Goal: Information Seeking & Learning: Learn about a topic

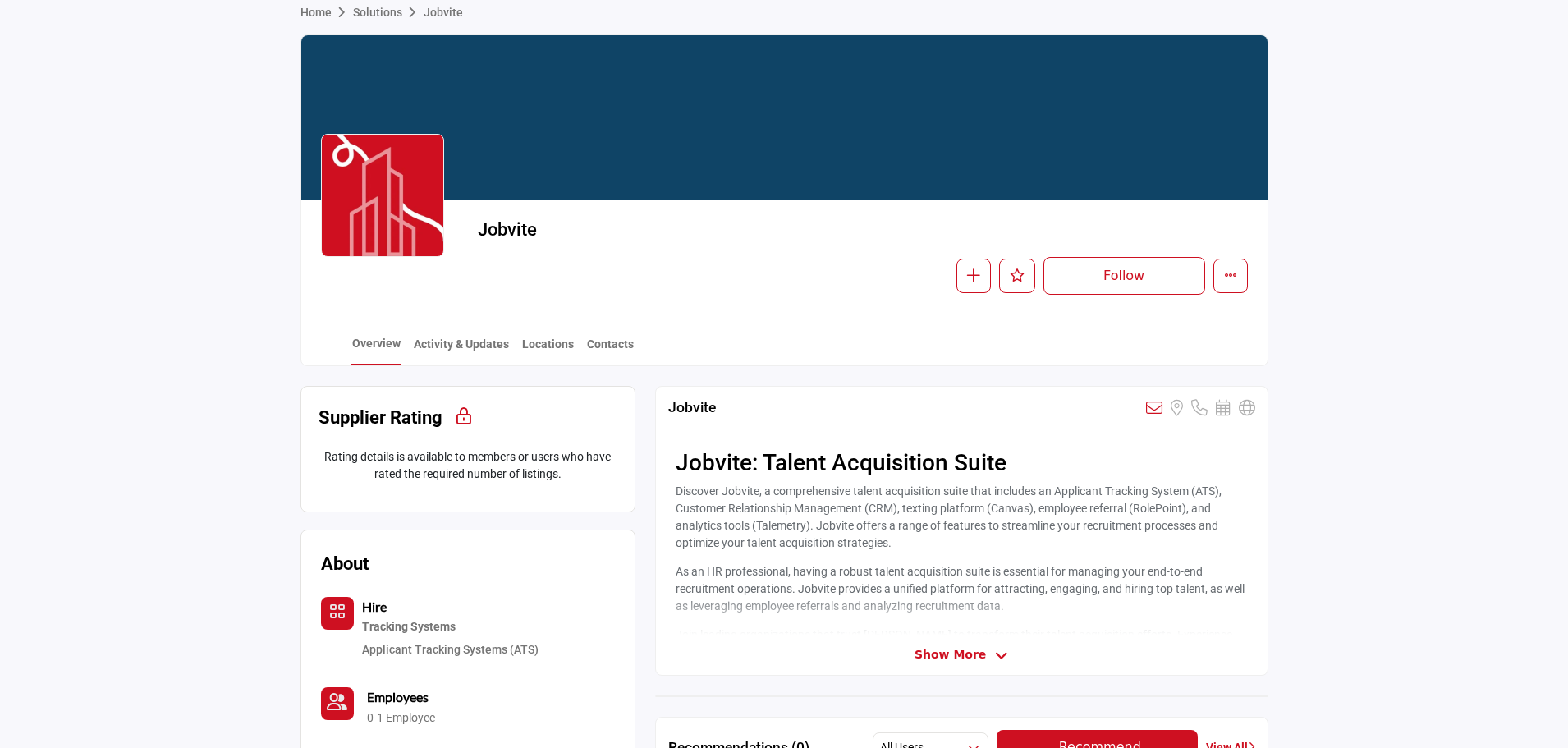
scroll to position [246, 0]
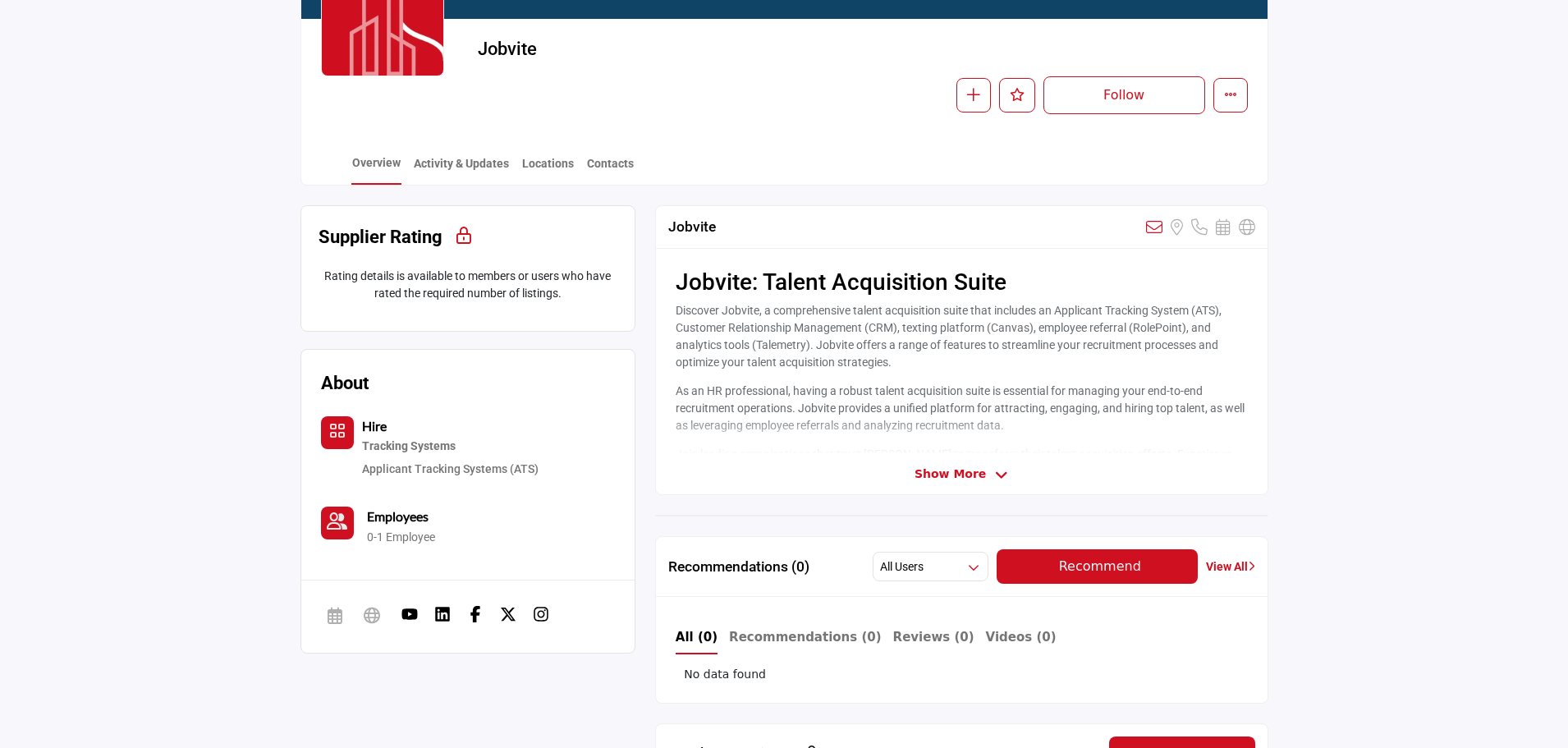
click at [975, 466] on span "Show More" at bounding box center [950, 474] width 72 height 17
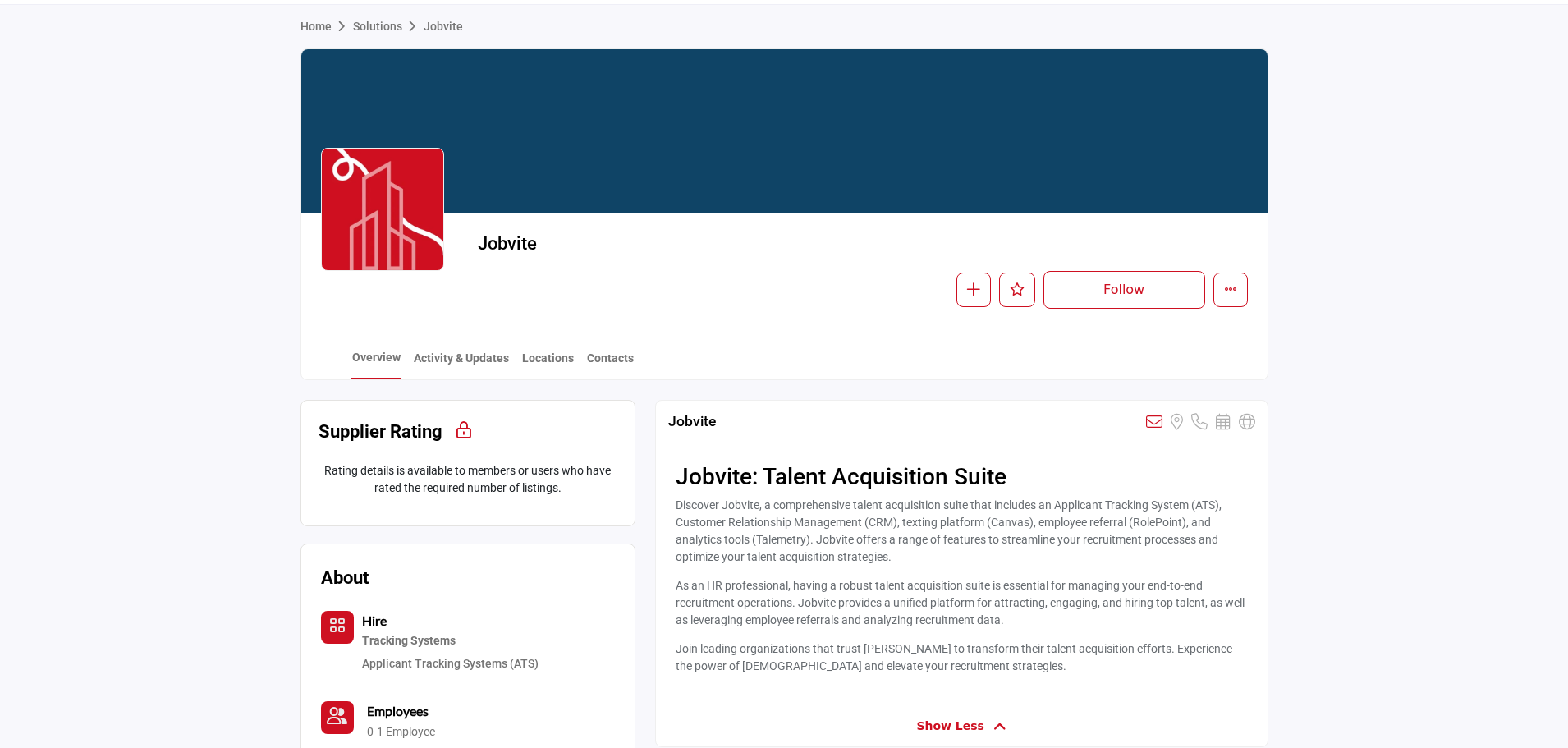
scroll to position [0, 0]
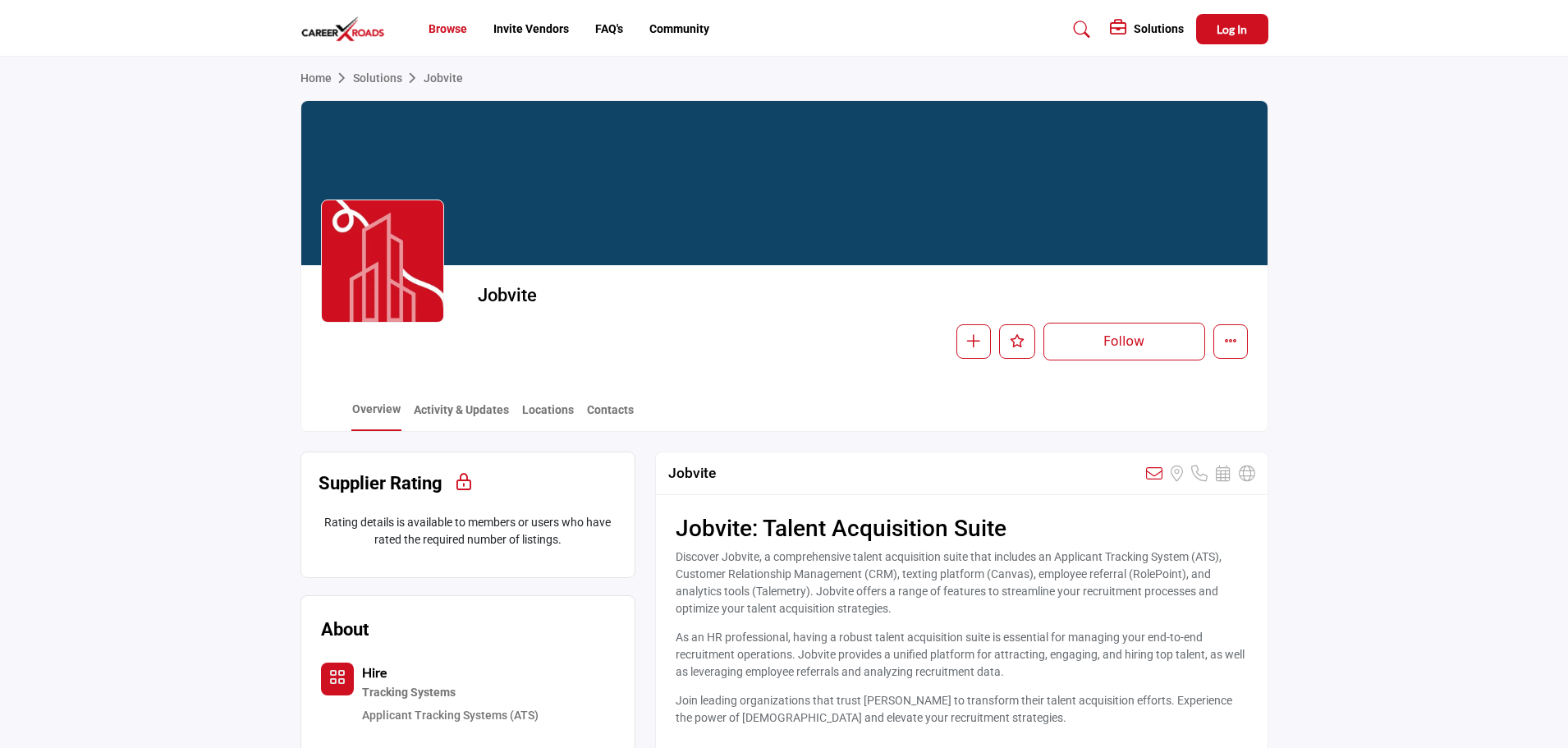
click at [447, 28] on link "Browse" at bounding box center [447, 28] width 39 height 13
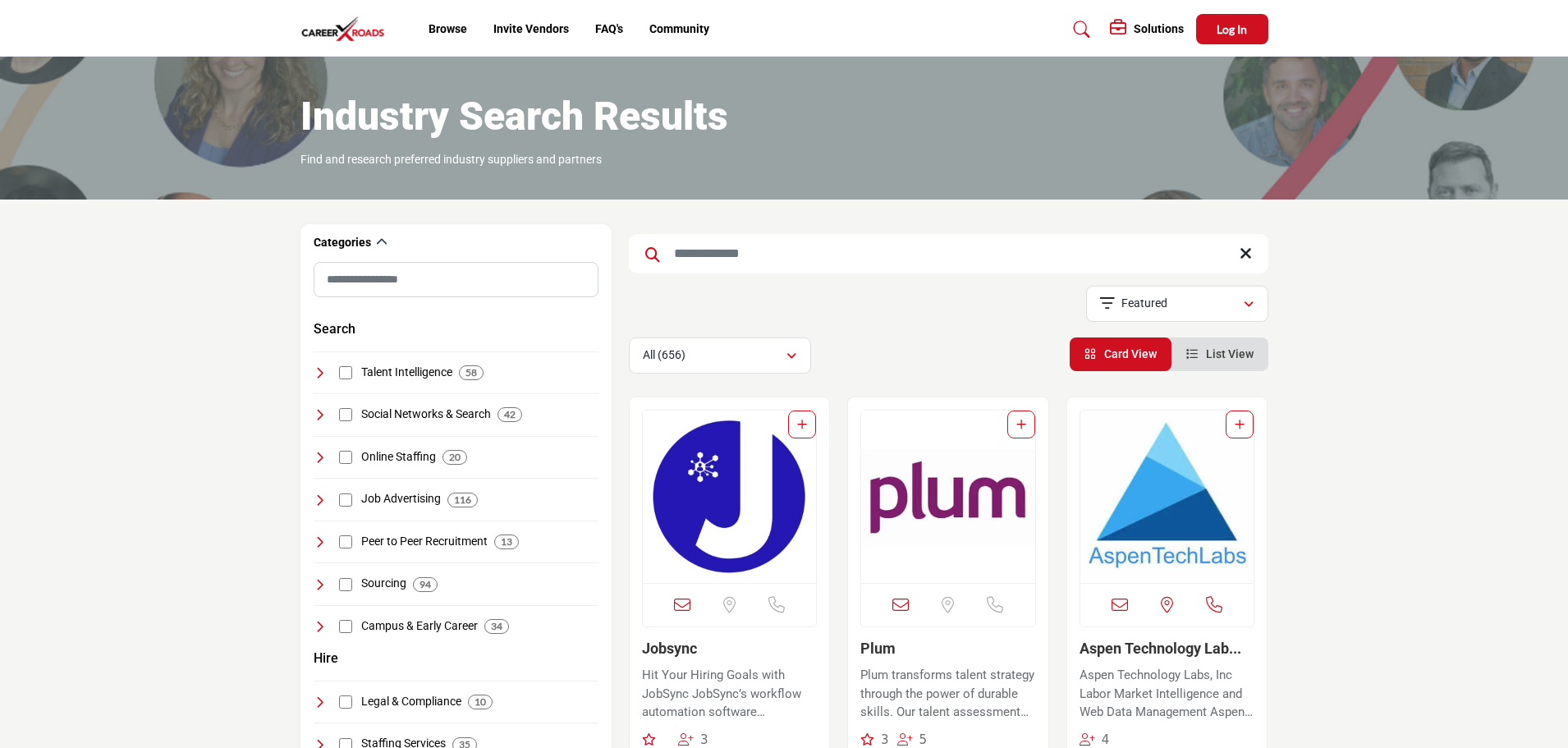
click at [782, 252] on input "Search Keyword" at bounding box center [949, 253] width 639 height 40
type input "******"
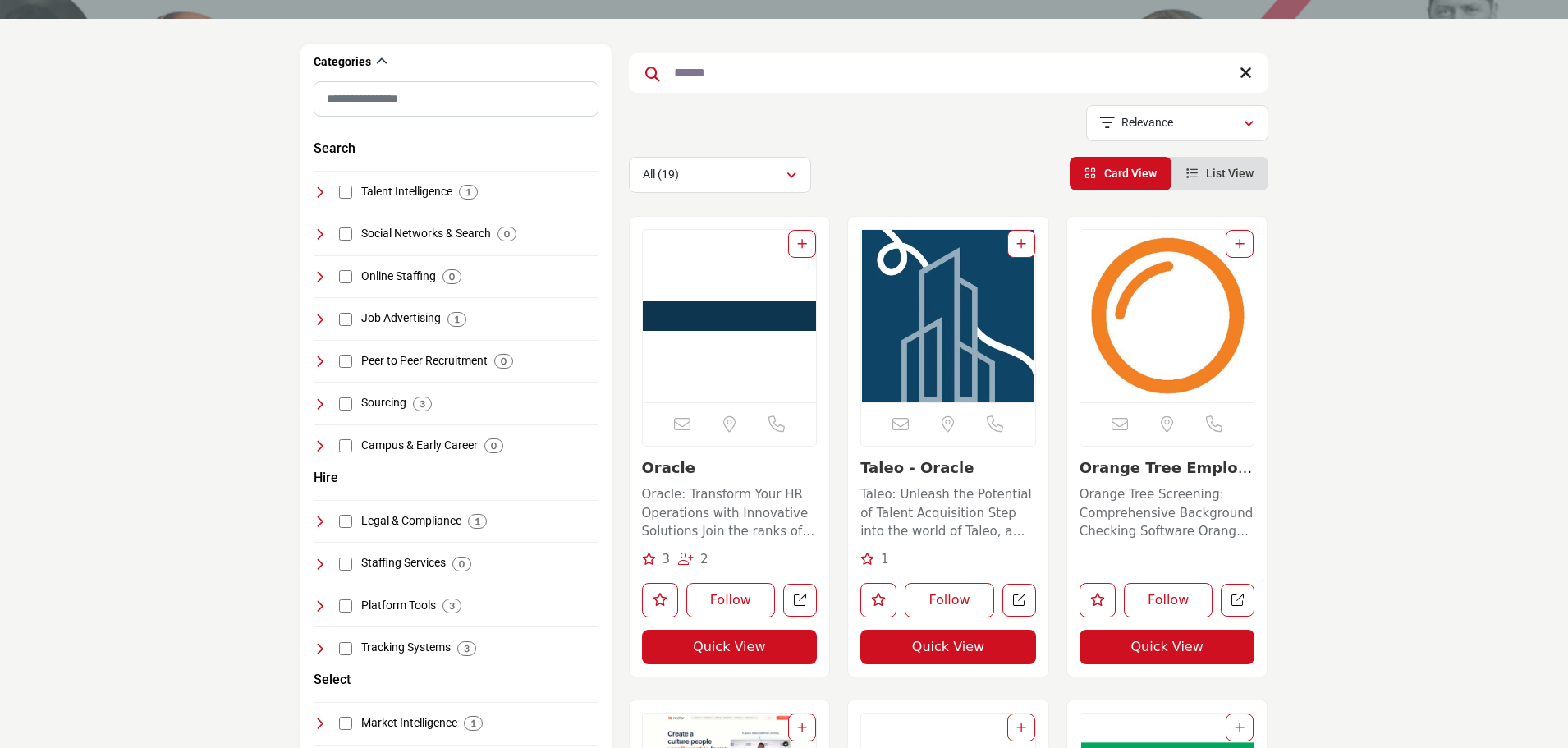
scroll to position [165, 0]
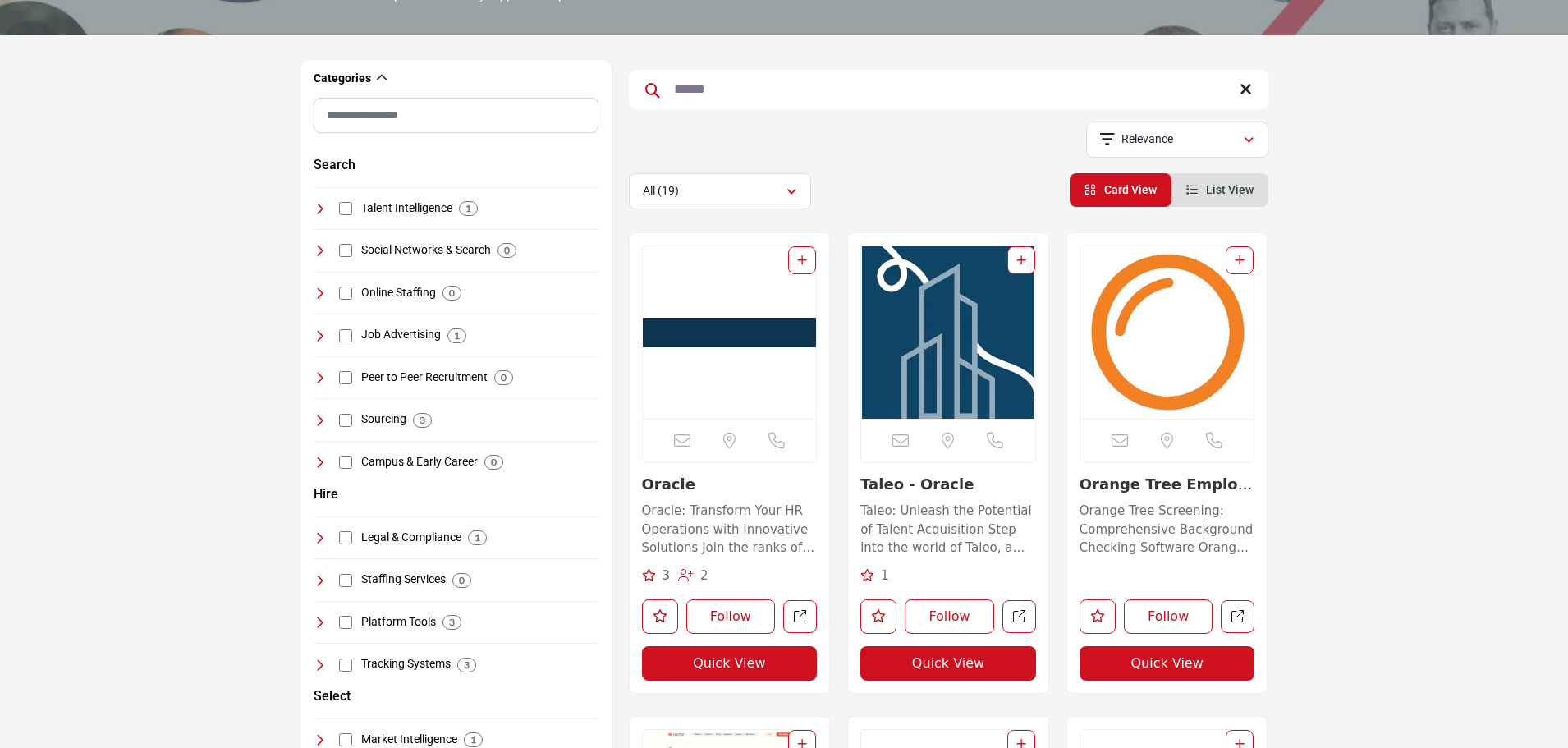
click at [966, 519] on p "Taleo: Unleash the Potential of Talent Acquisition Step into the world of Taleo…" at bounding box center [949, 530] width 176 height 56
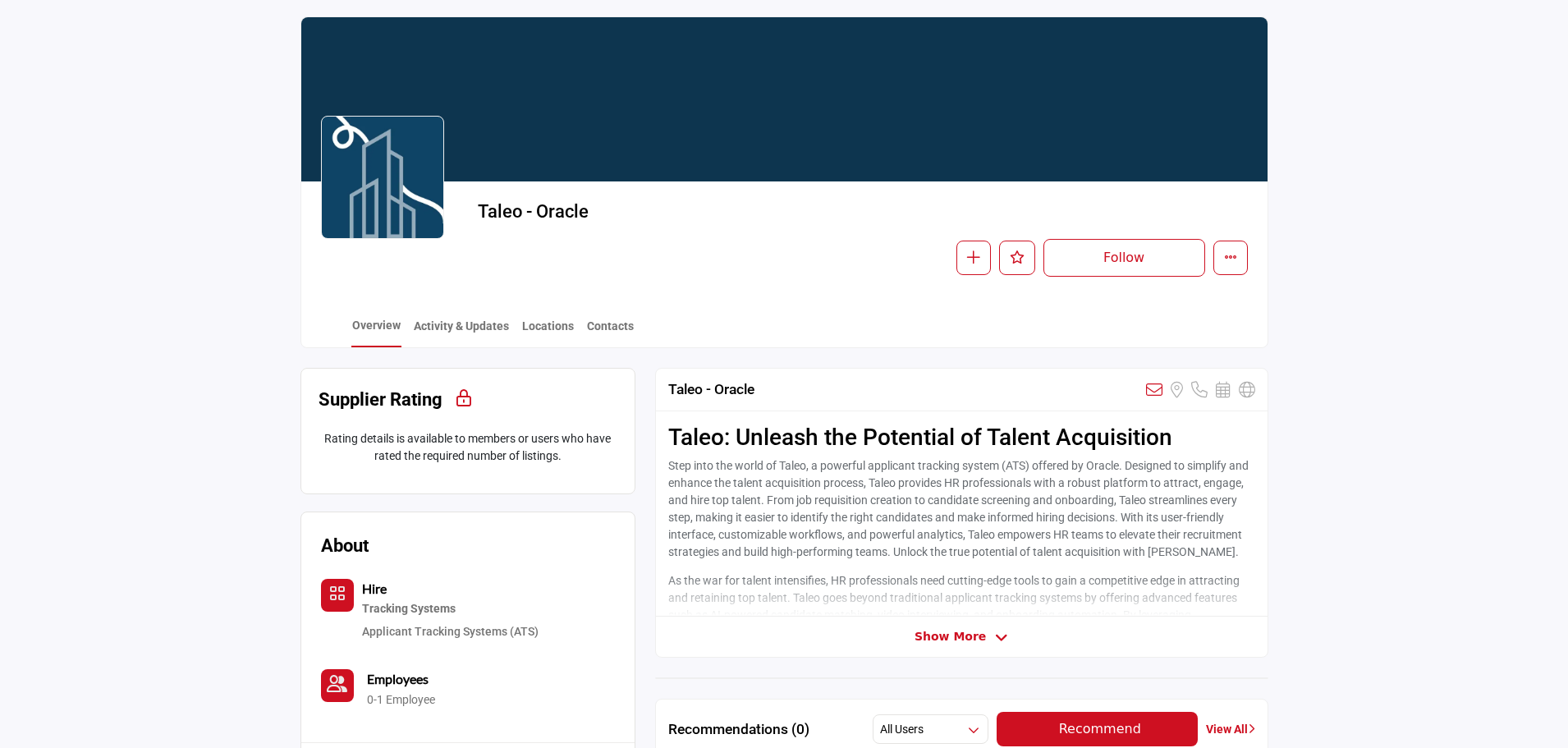
scroll to position [82, 0]
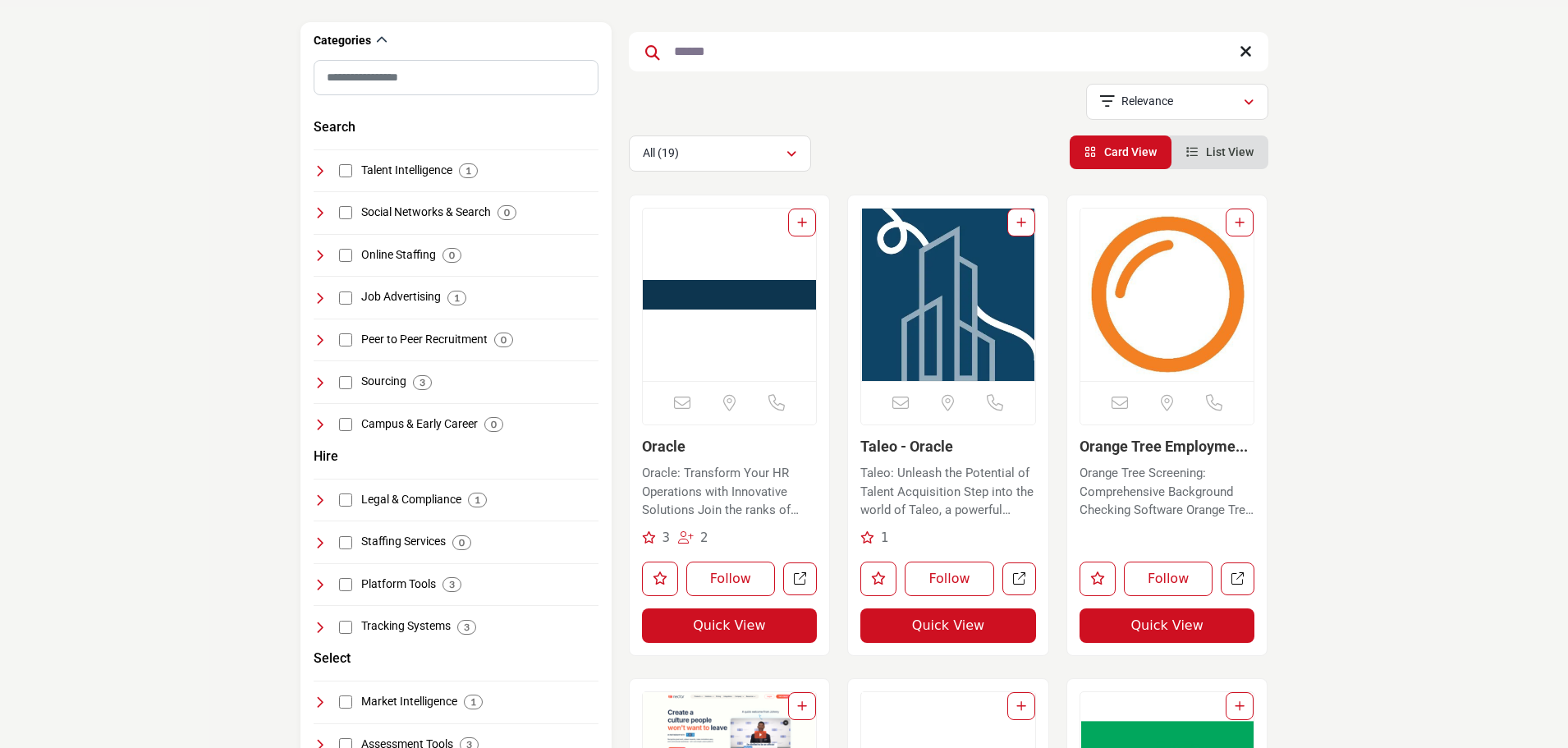
scroll to position [328, 0]
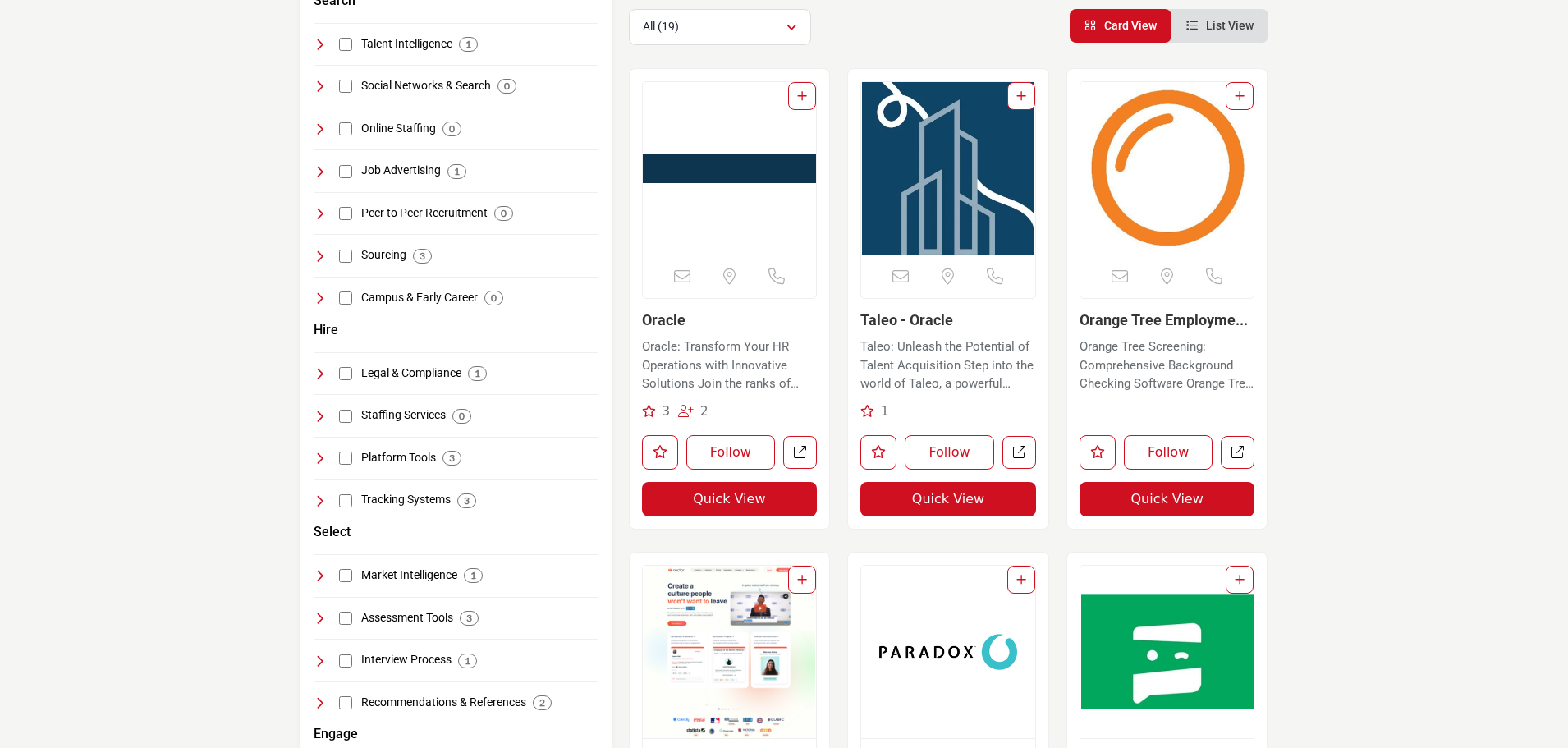
click at [652, 322] on link "Oracle" at bounding box center [664, 320] width 44 height 17
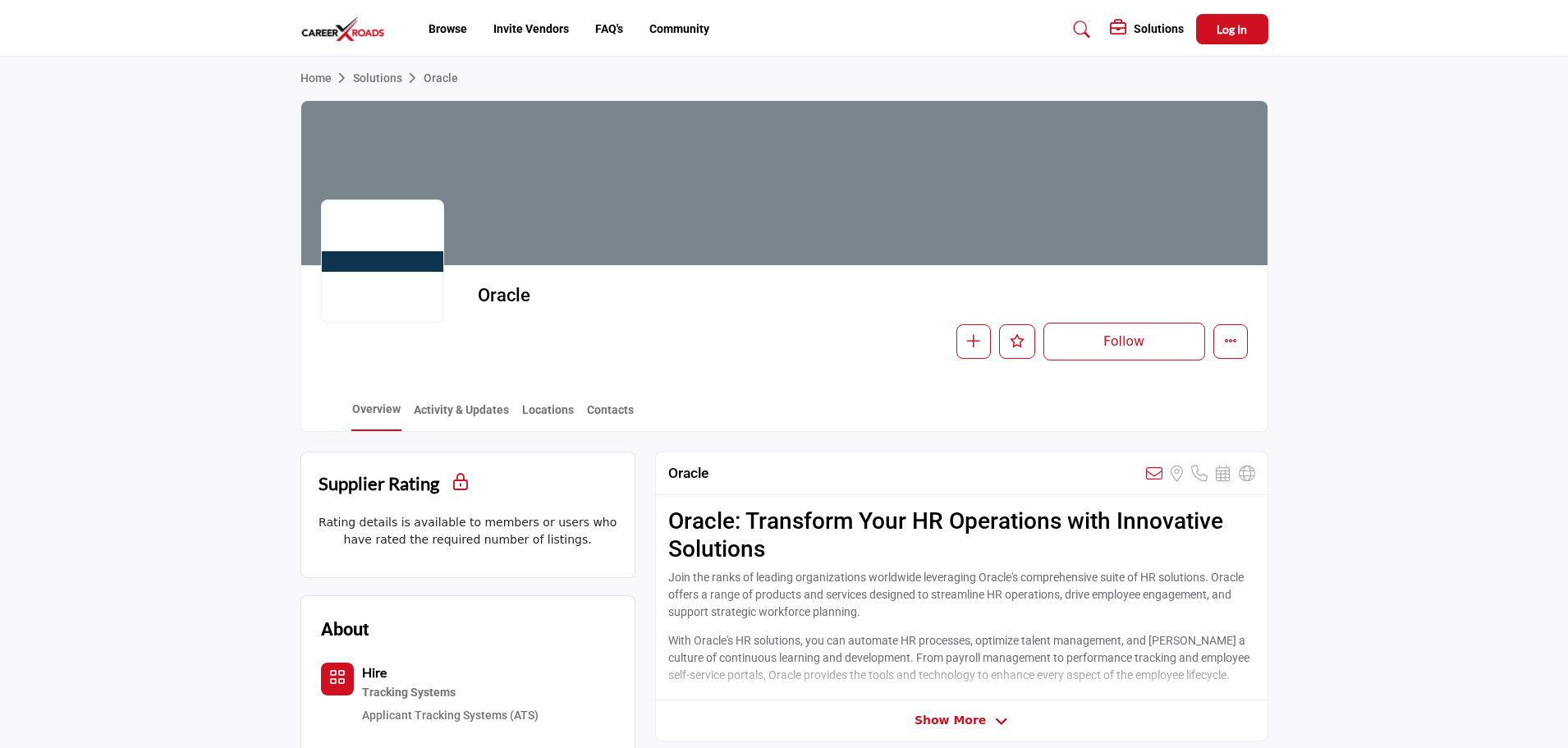
click at [341, 34] on img at bounding box center [347, 28] width 94 height 27
